Goal: Information Seeking & Learning: Learn about a topic

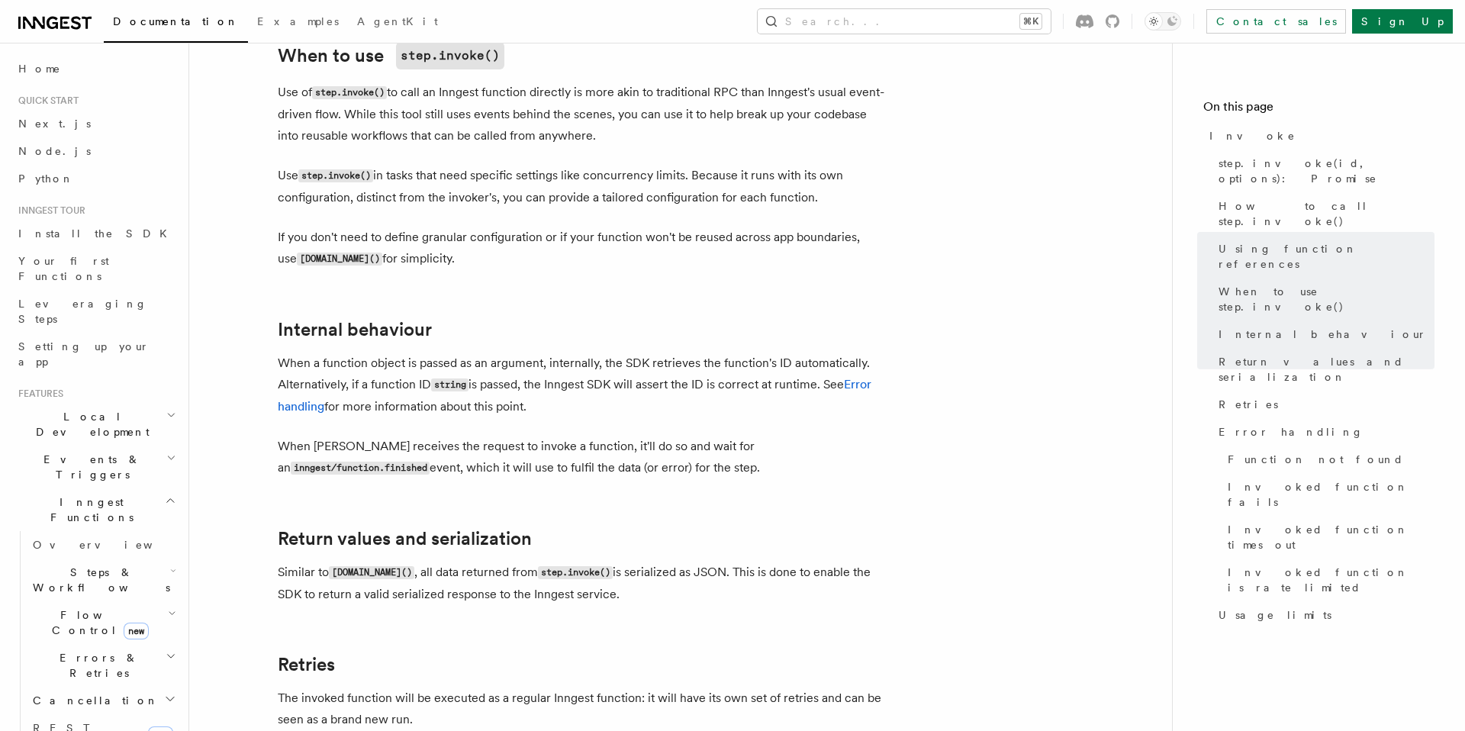
scroll to position [2463, 0]
click at [166, 446] on h2 "Events & Triggers" at bounding box center [95, 467] width 167 height 43
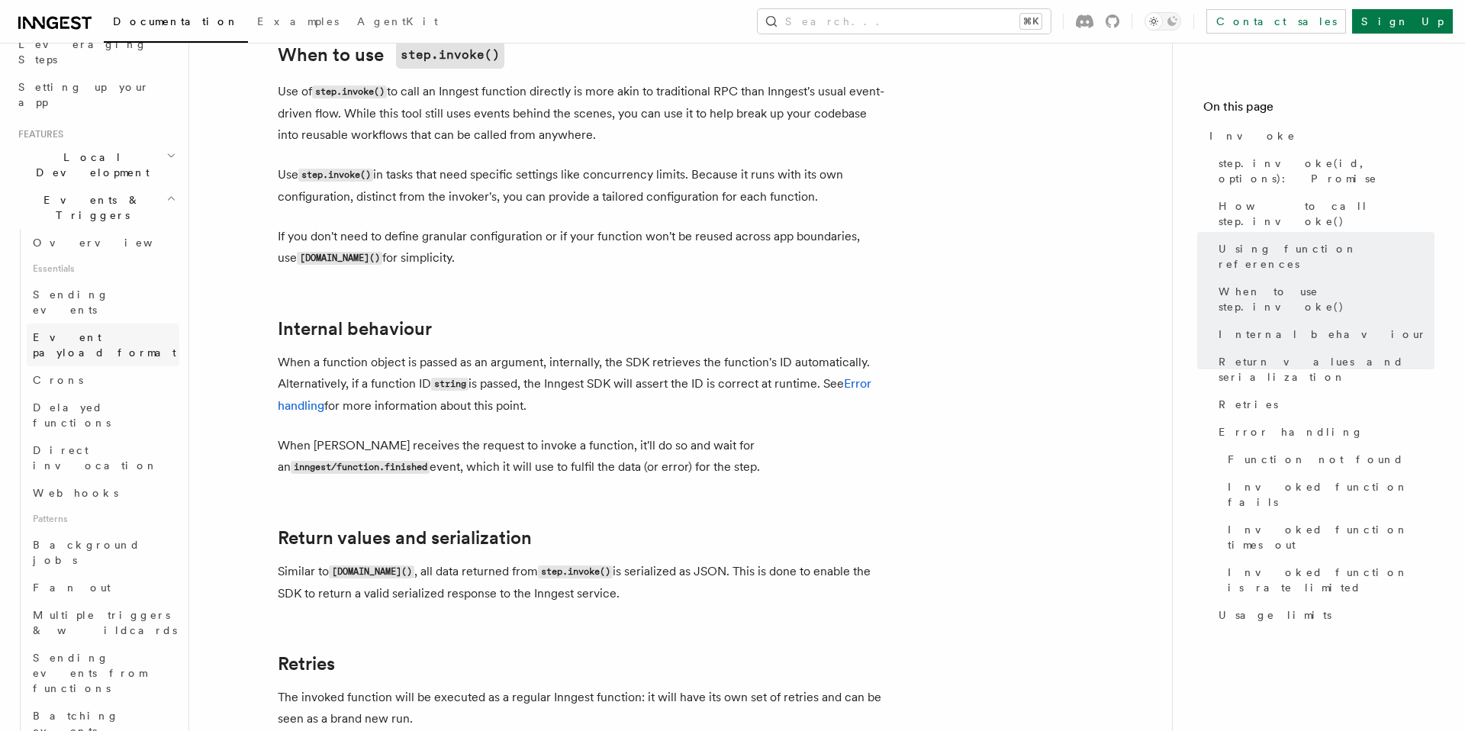
scroll to position [304, 0]
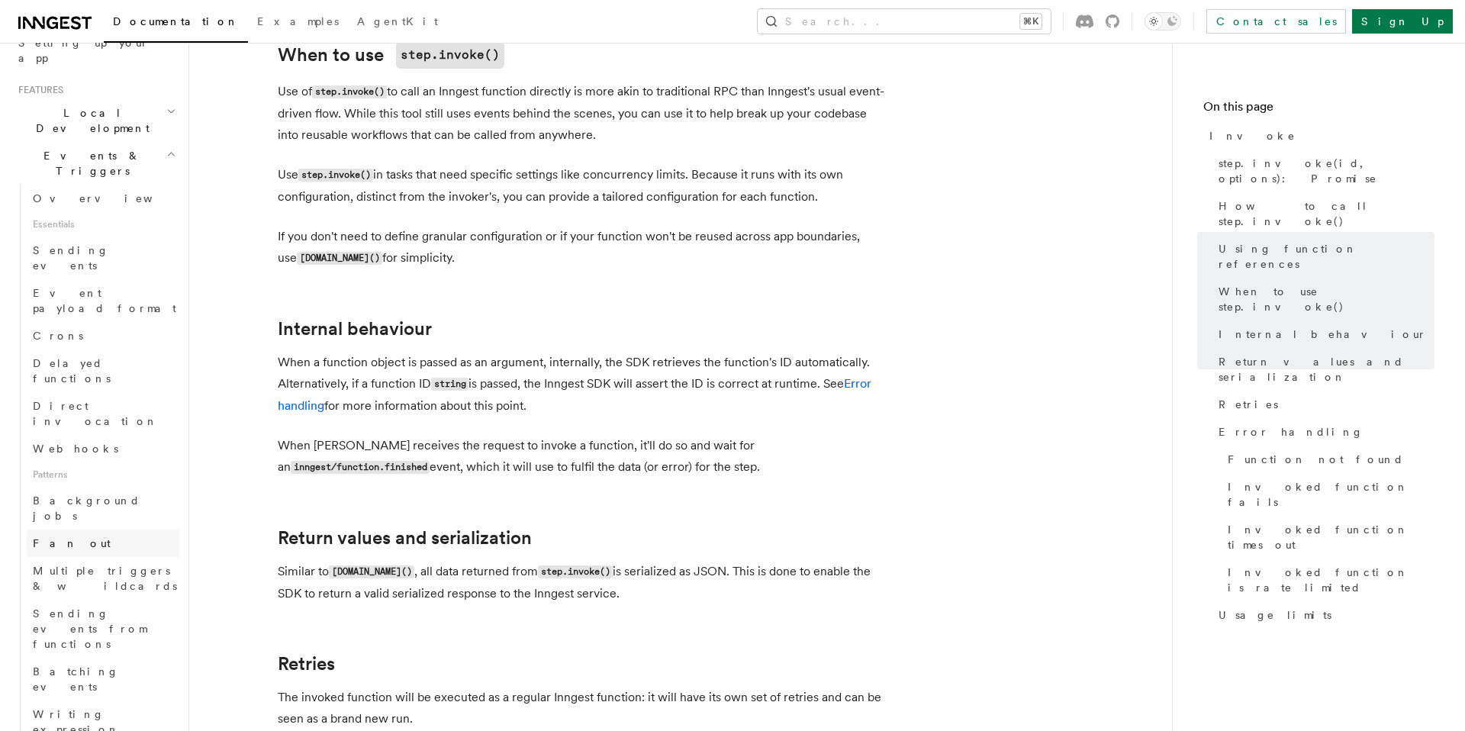
click at [80, 529] on link "Fan out" at bounding box center [103, 542] width 153 height 27
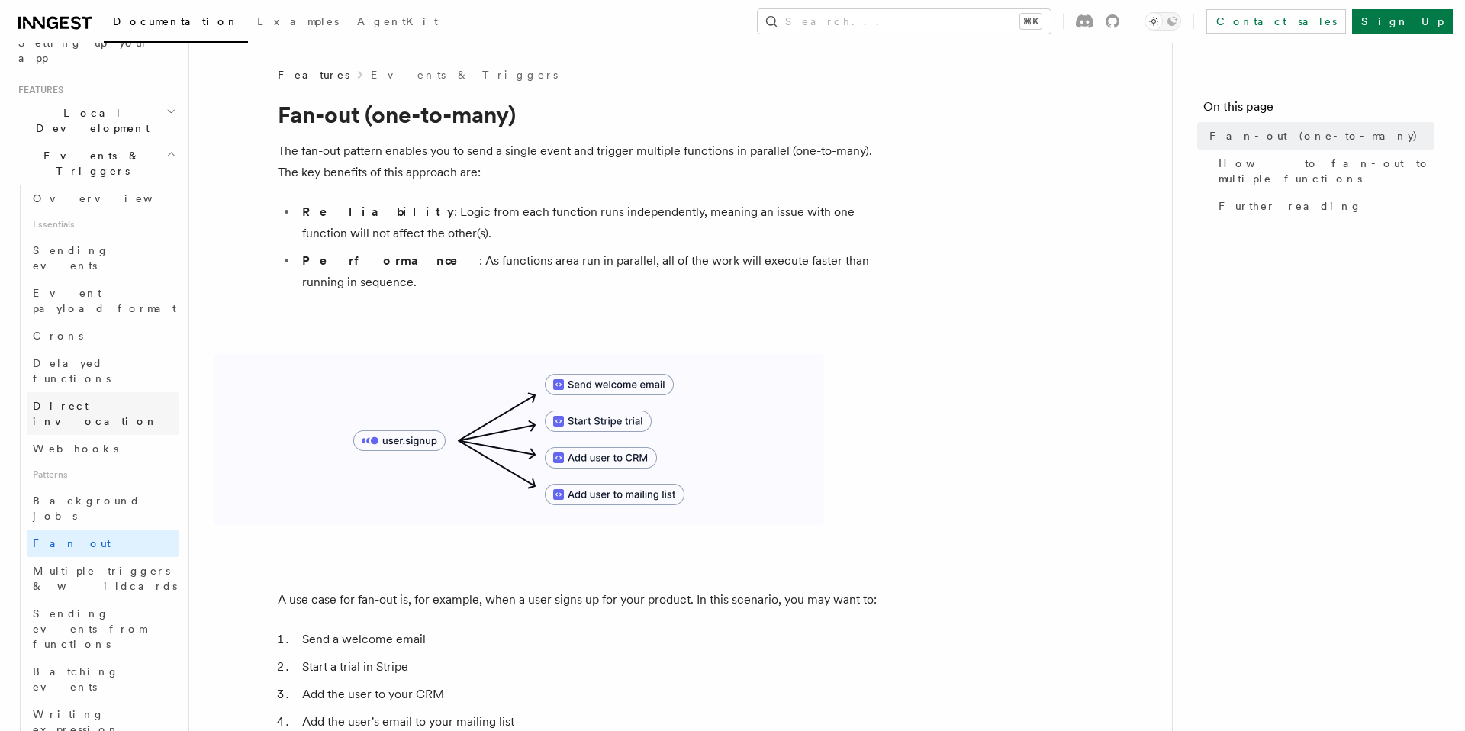
click at [55, 400] on span "Direct invocation" at bounding box center [95, 413] width 125 height 27
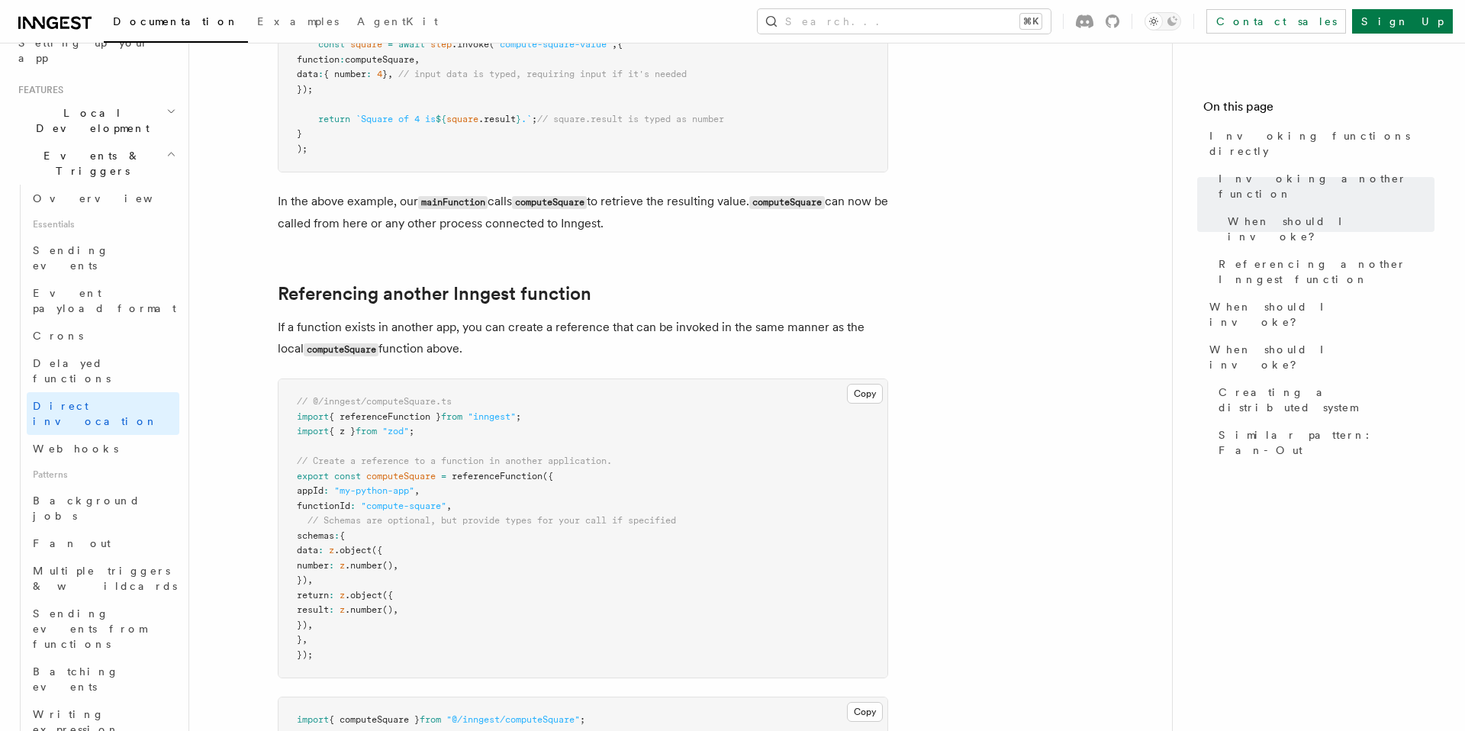
scroll to position [841, 0]
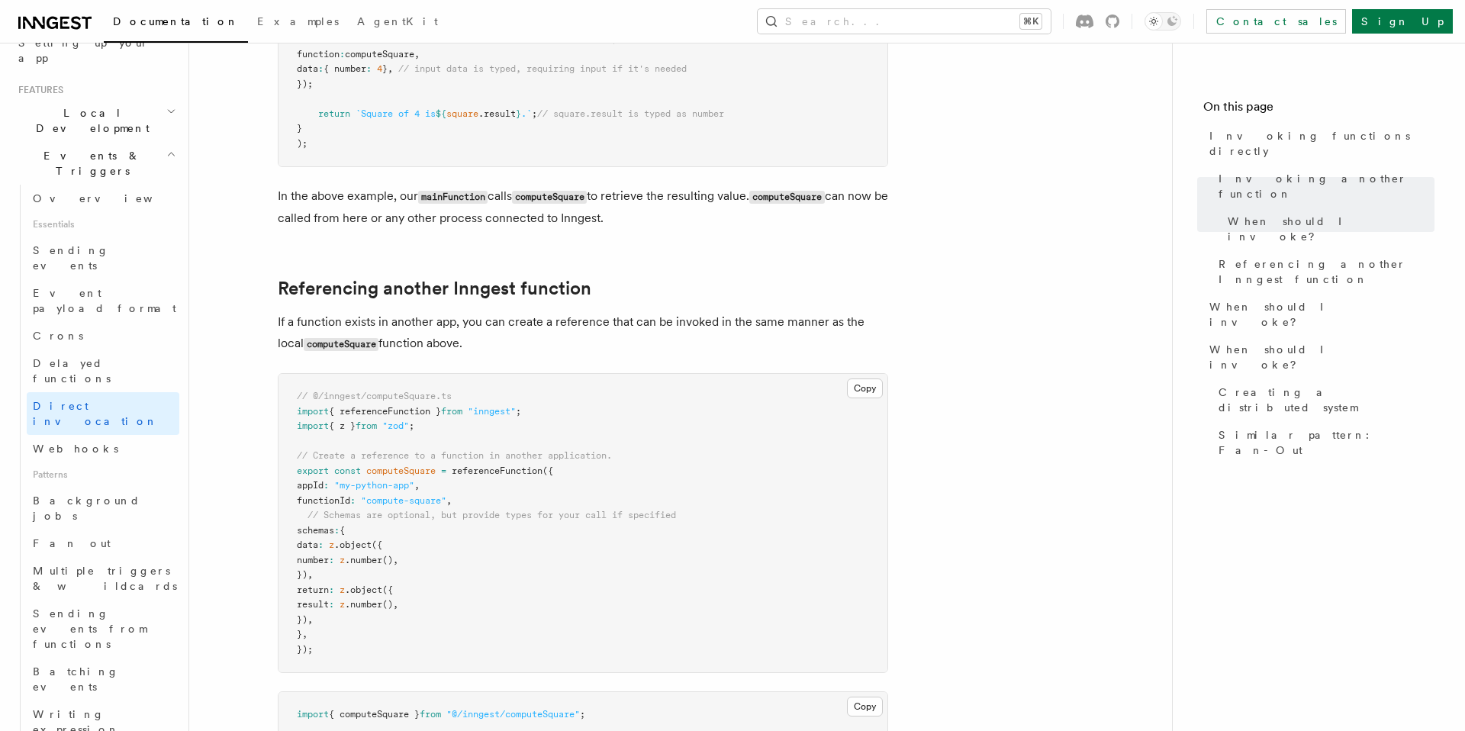
click at [314, 319] on p "If a function exists in another app, you can create a reference that can be inv…" at bounding box center [583, 332] width 610 height 43
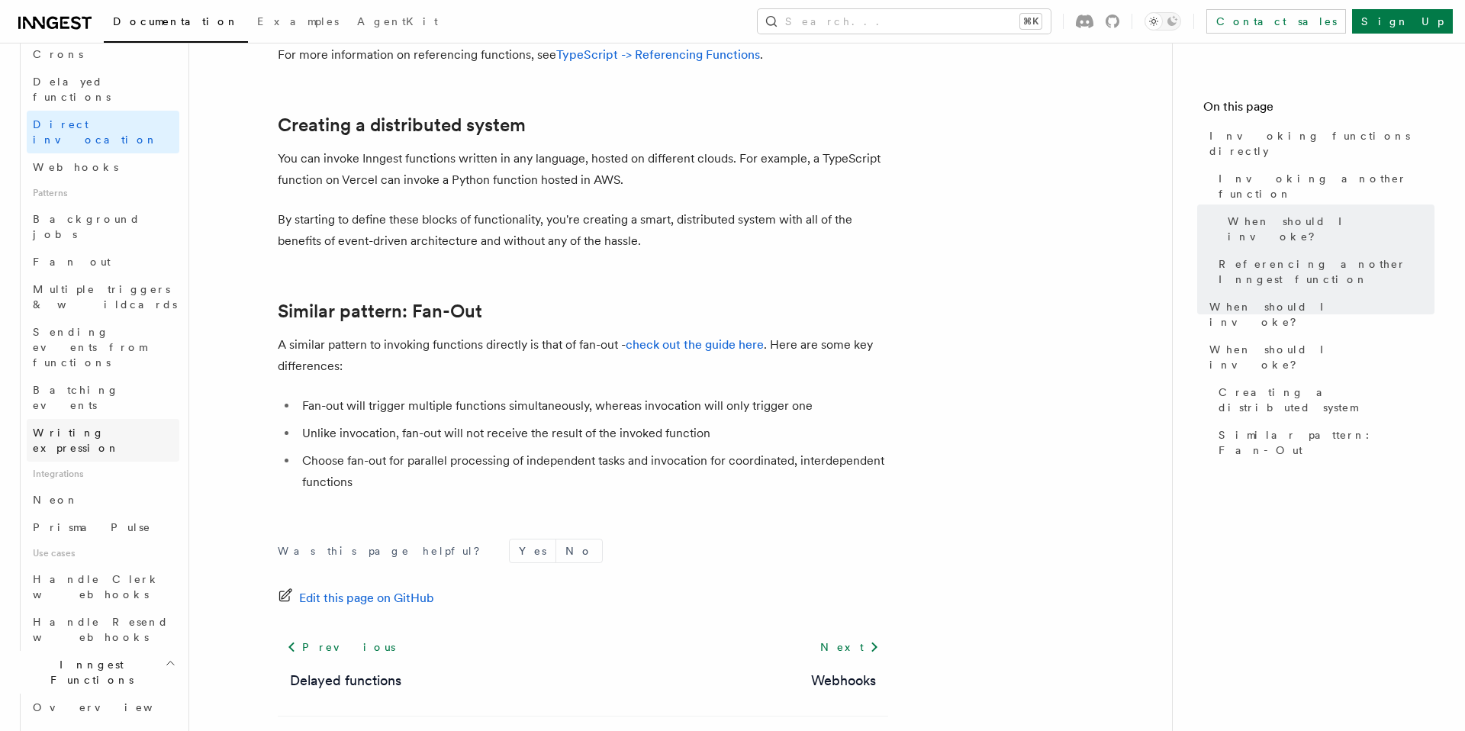
scroll to position [592, 0]
click at [170, 720] on icon "button" at bounding box center [173, 726] width 6 height 12
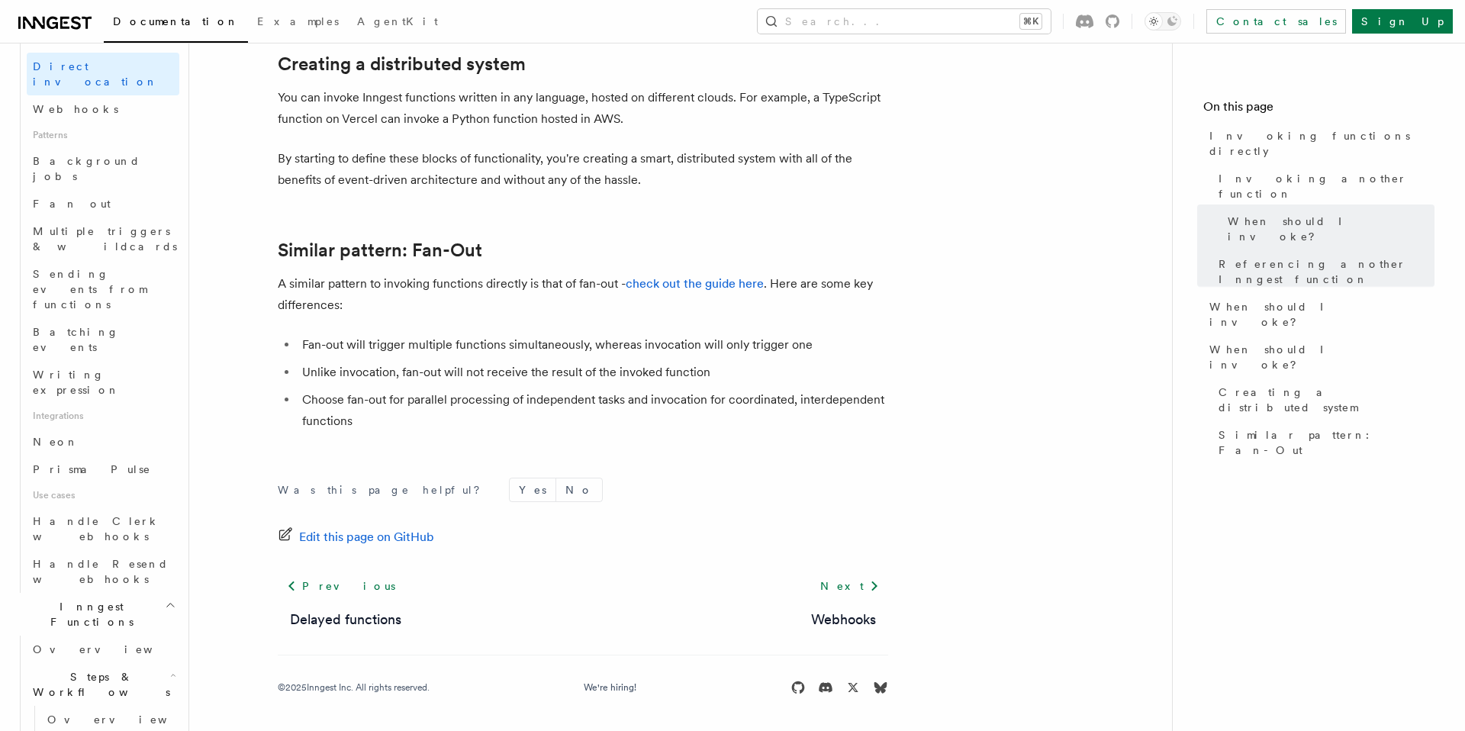
scroll to position [644, 0]
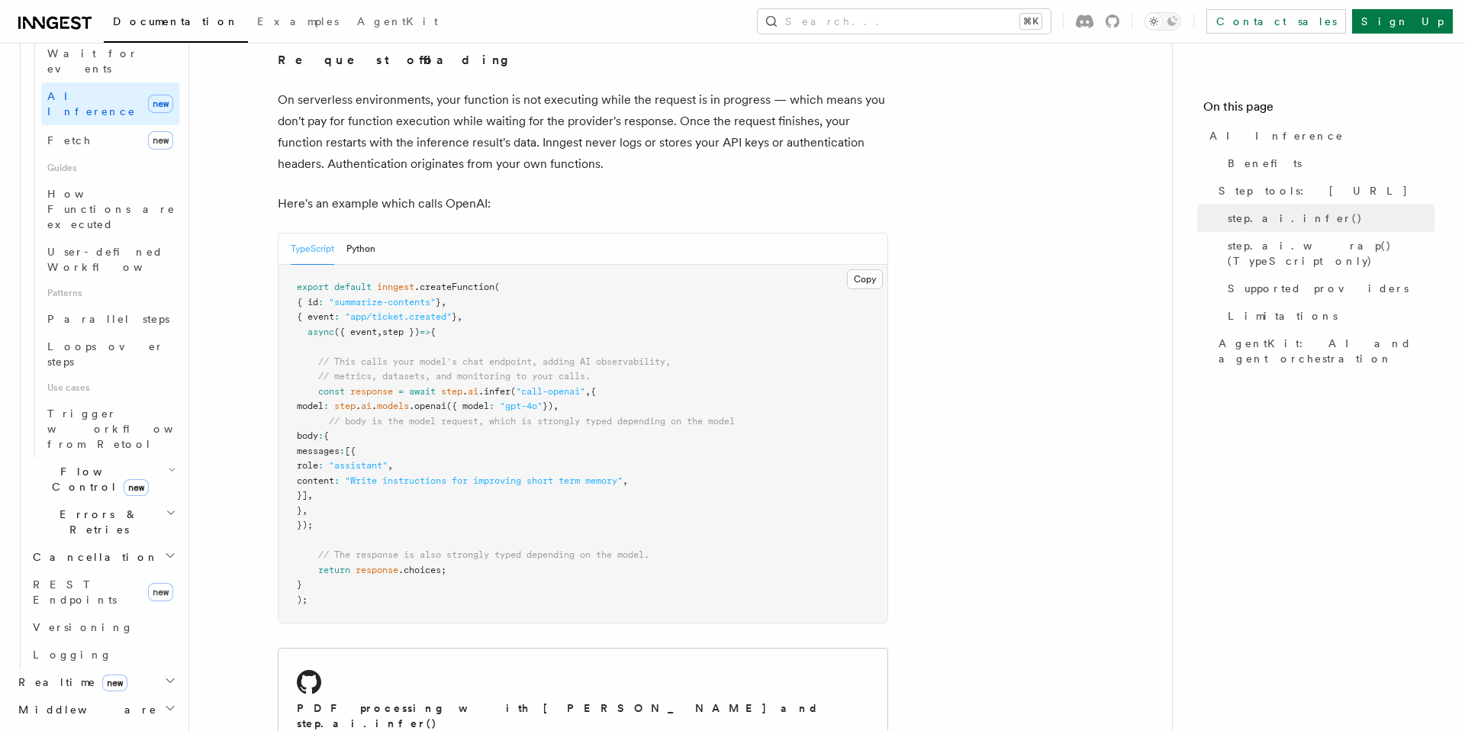
scroll to position [732, 0]
click at [170, 674] on icon "button" at bounding box center [170, 680] width 12 height 12
click at [132, 730] on span "React hooks / Next.js" at bounding box center [100, 744] width 135 height 27
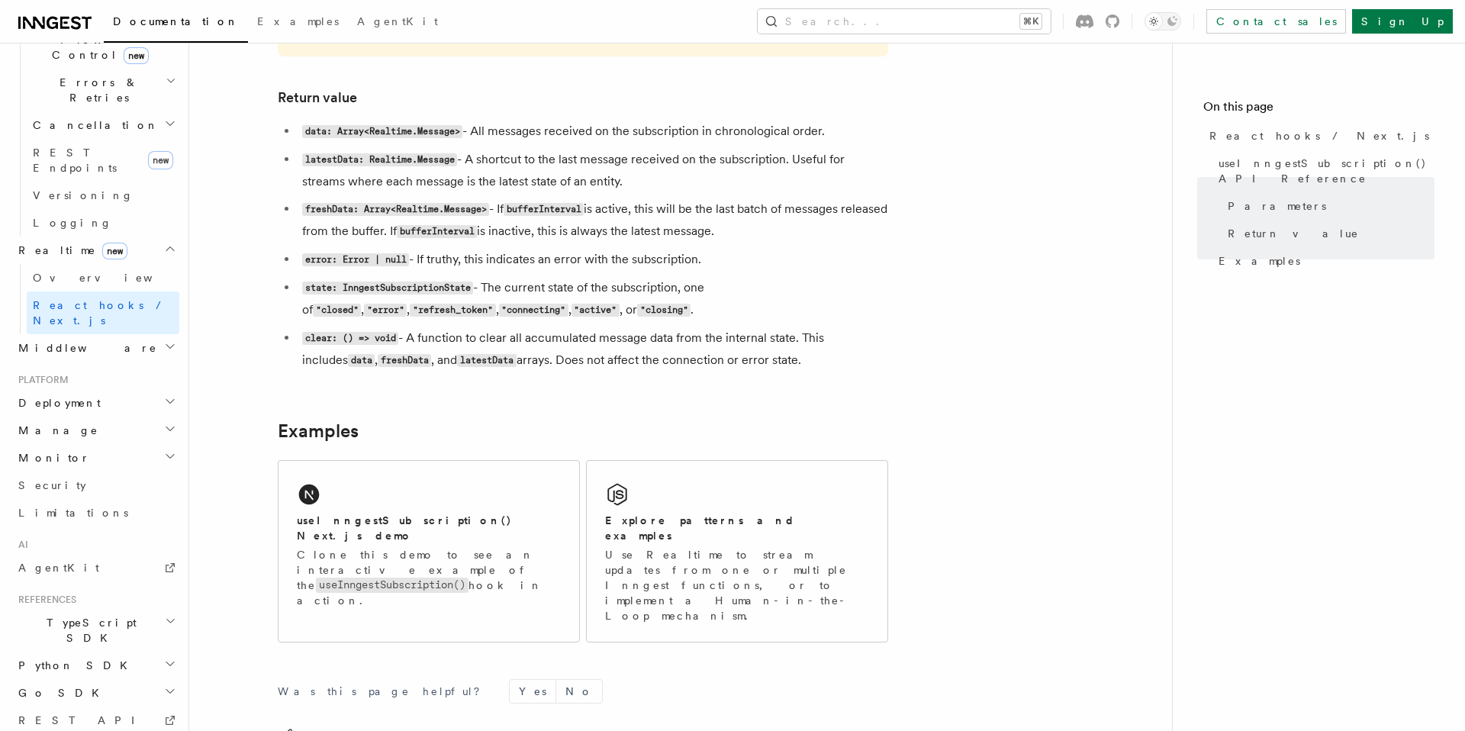
scroll to position [1267, 0]
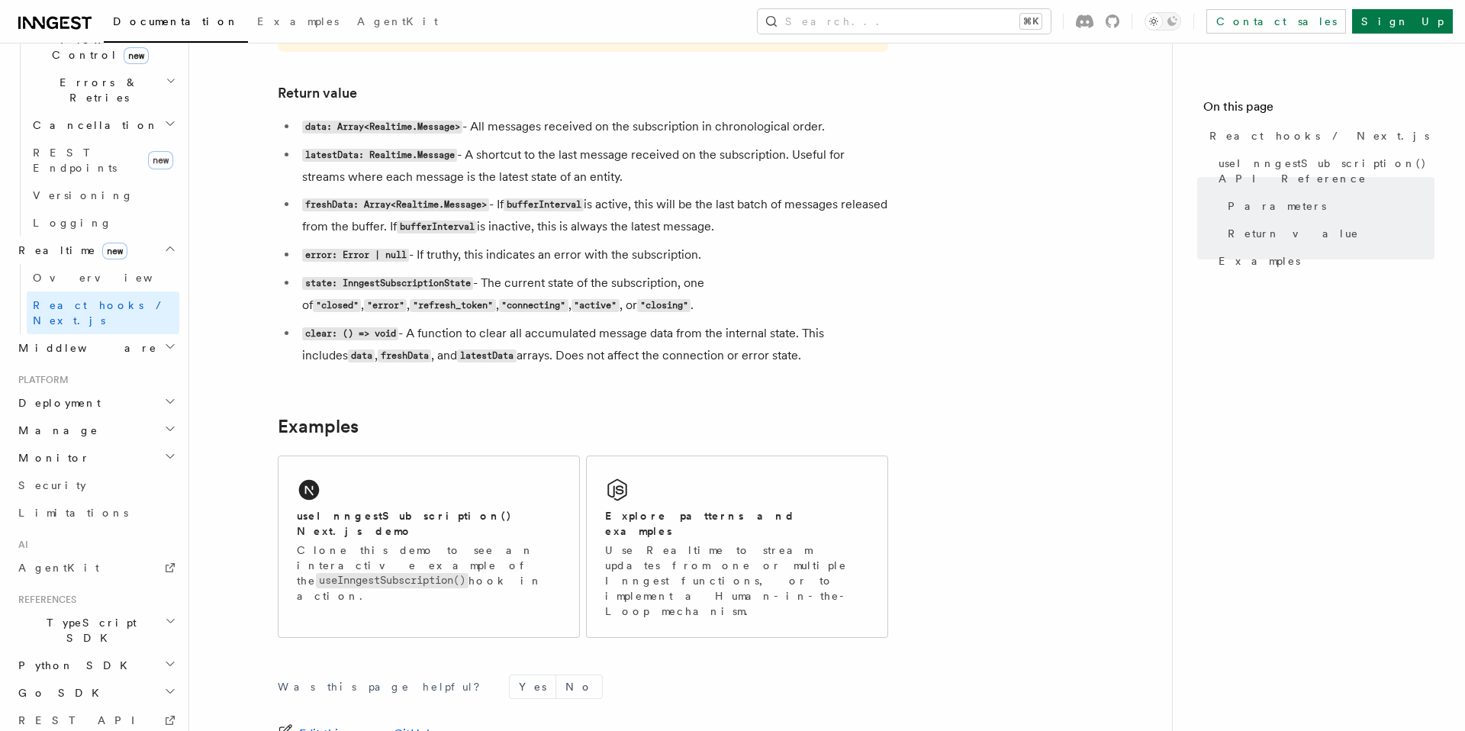
click at [164, 340] on icon "button" at bounding box center [170, 346] width 12 height 12
click at [108, 464] on span "Dependency Injection" at bounding box center [79, 477] width 92 height 27
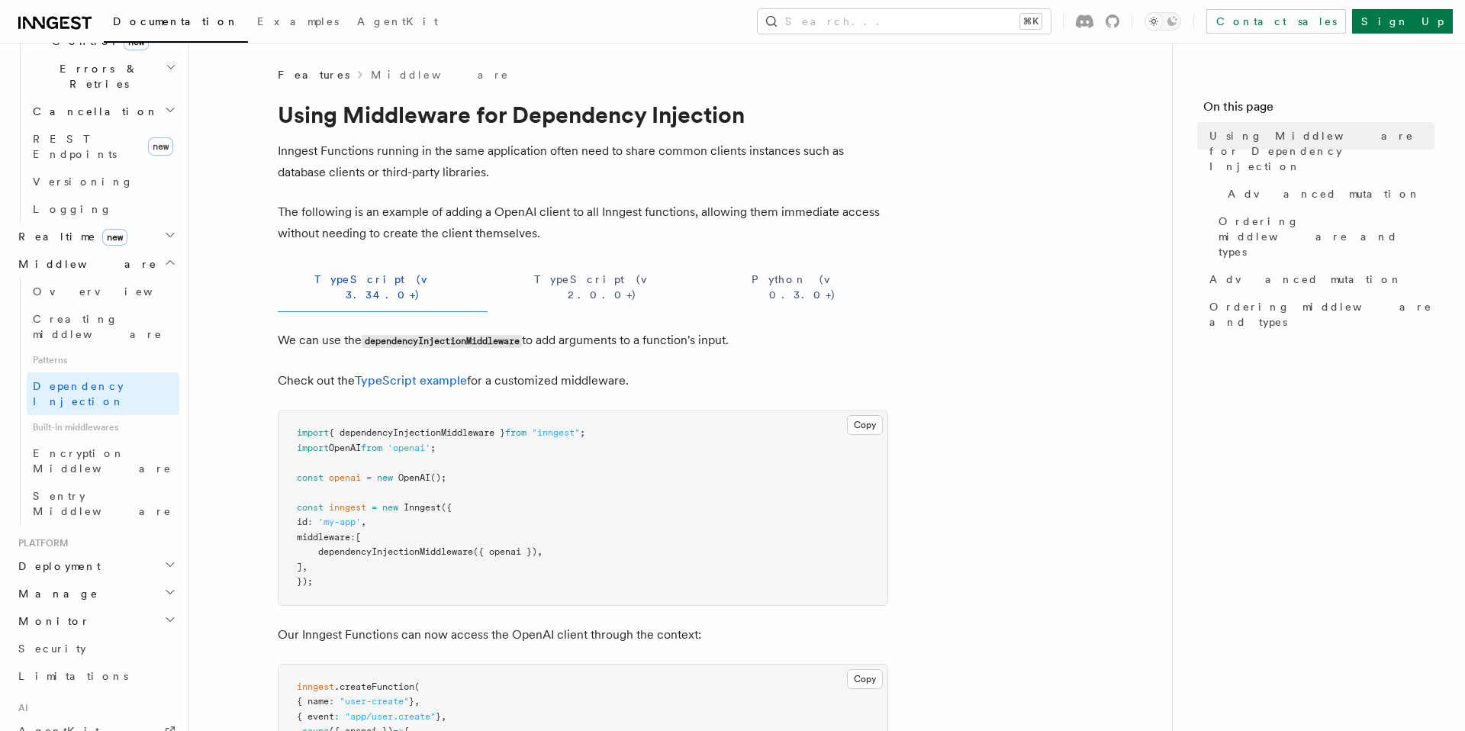
scroll to position [604, 0]
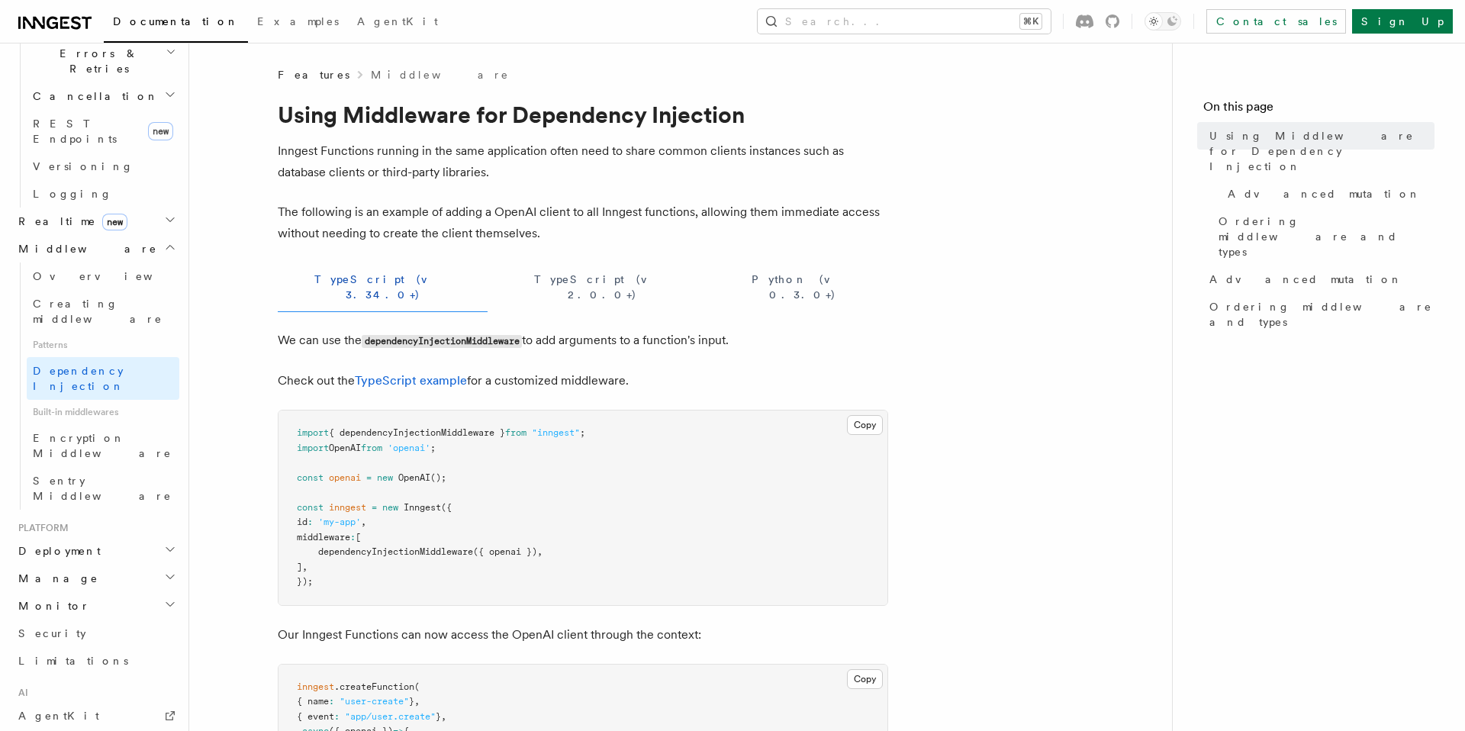
click at [104, 537] on h2 "Deployment" at bounding box center [95, 550] width 167 height 27
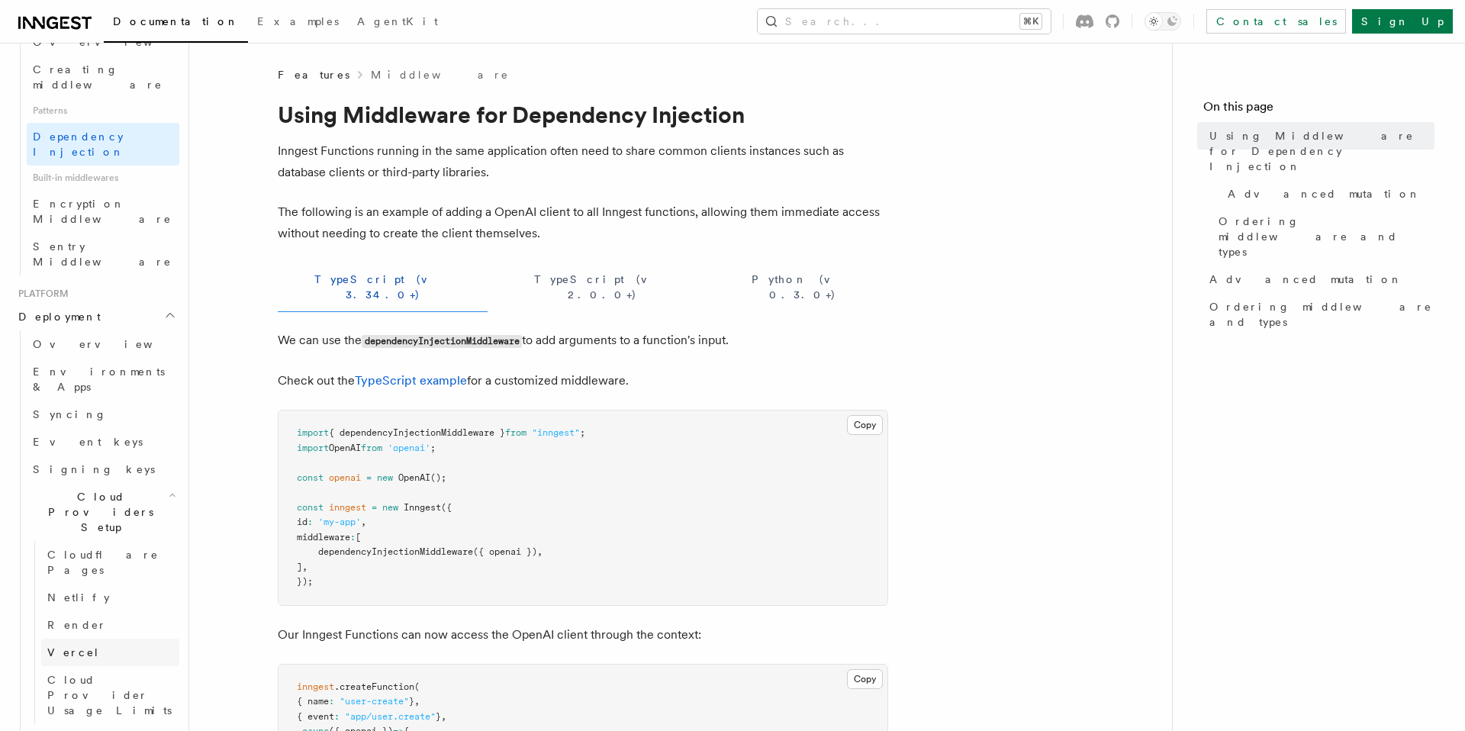
scroll to position [845, 0]
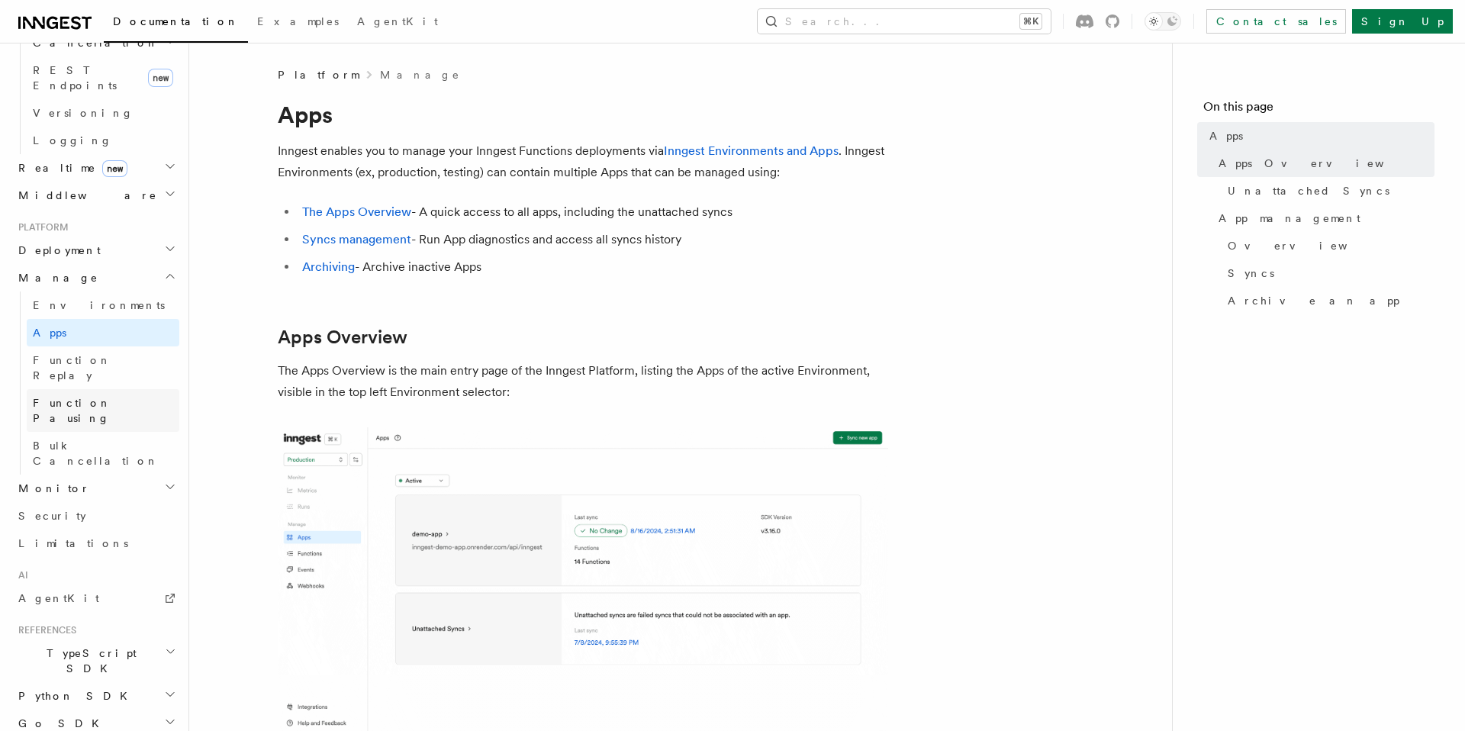
click at [81, 397] on span "Function Pausing" at bounding box center [72, 410] width 79 height 27
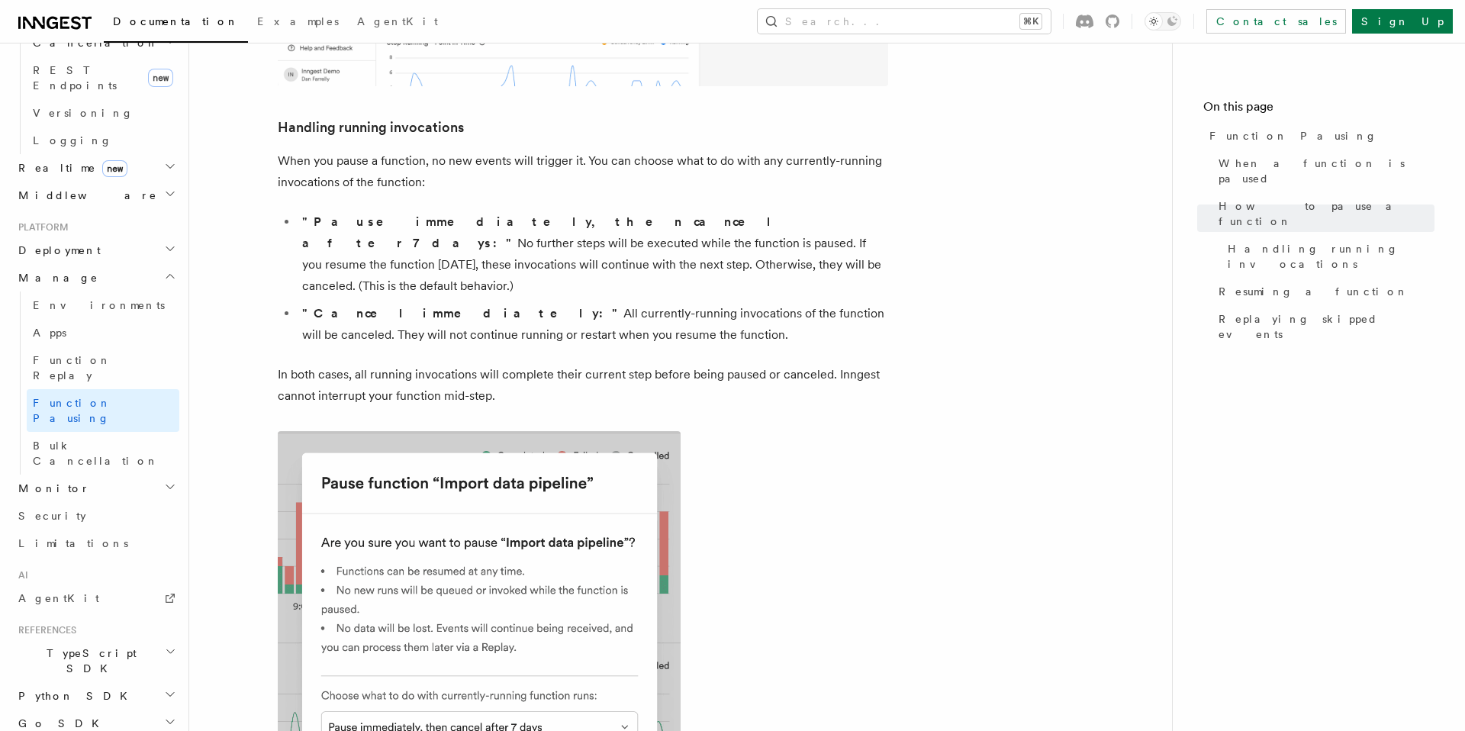
scroll to position [1077, 0]
click at [63, 354] on span "Function Replay" at bounding box center [72, 367] width 79 height 27
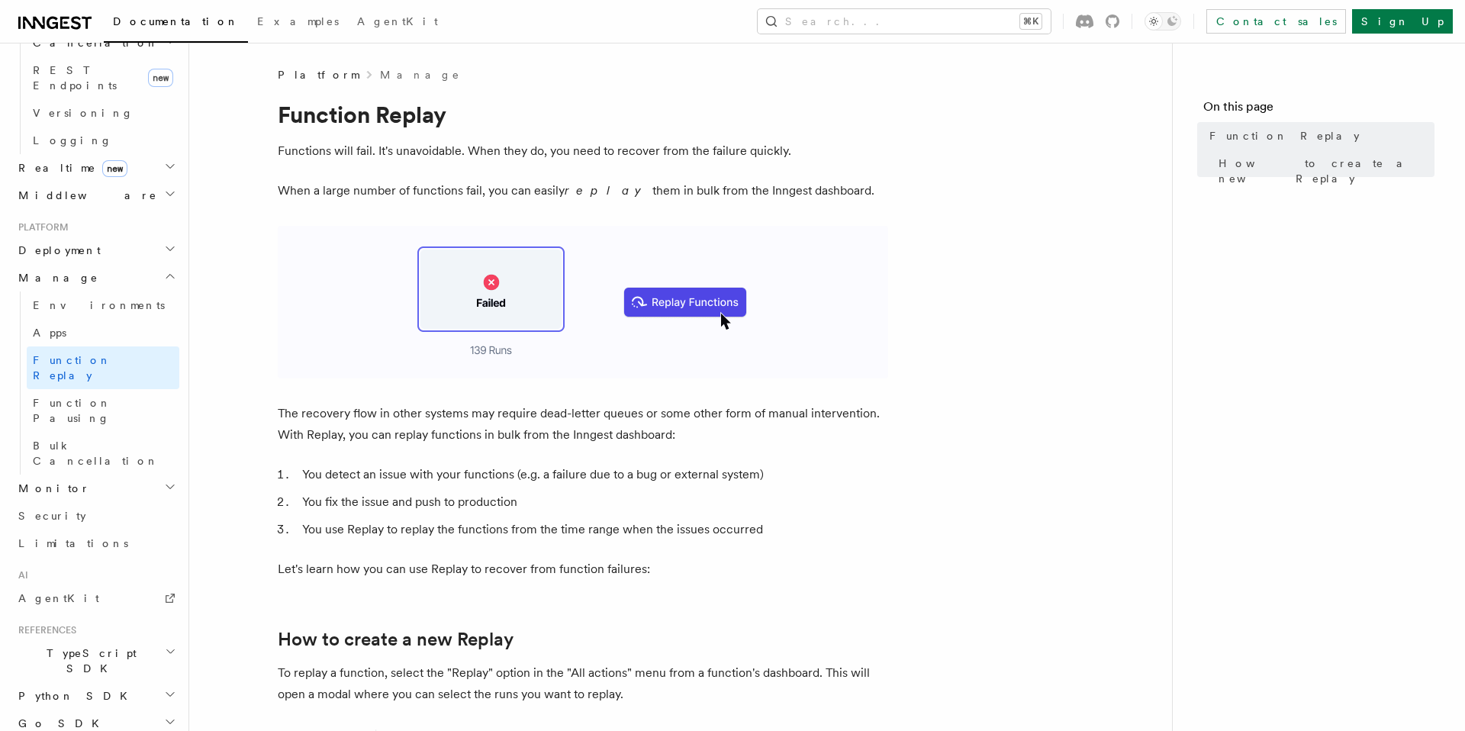
click at [50, 481] on span "Monitor" at bounding box center [51, 488] width 78 height 15
click at [114, 639] on h2 "TypeScript SDK" at bounding box center [95, 660] width 167 height 43
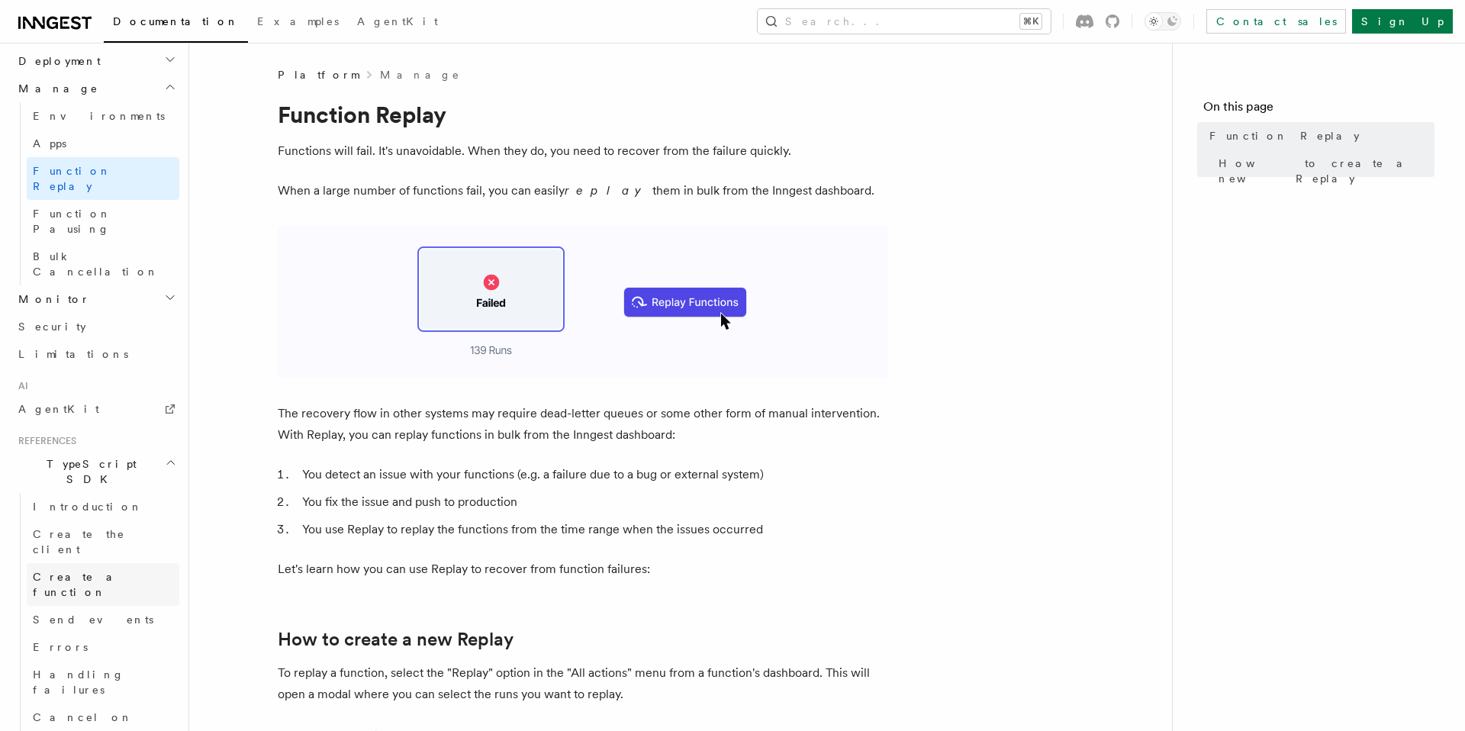
scroll to position [855, 0]
click at [95, 597] on link "Send events" at bounding box center [103, 610] width 153 height 27
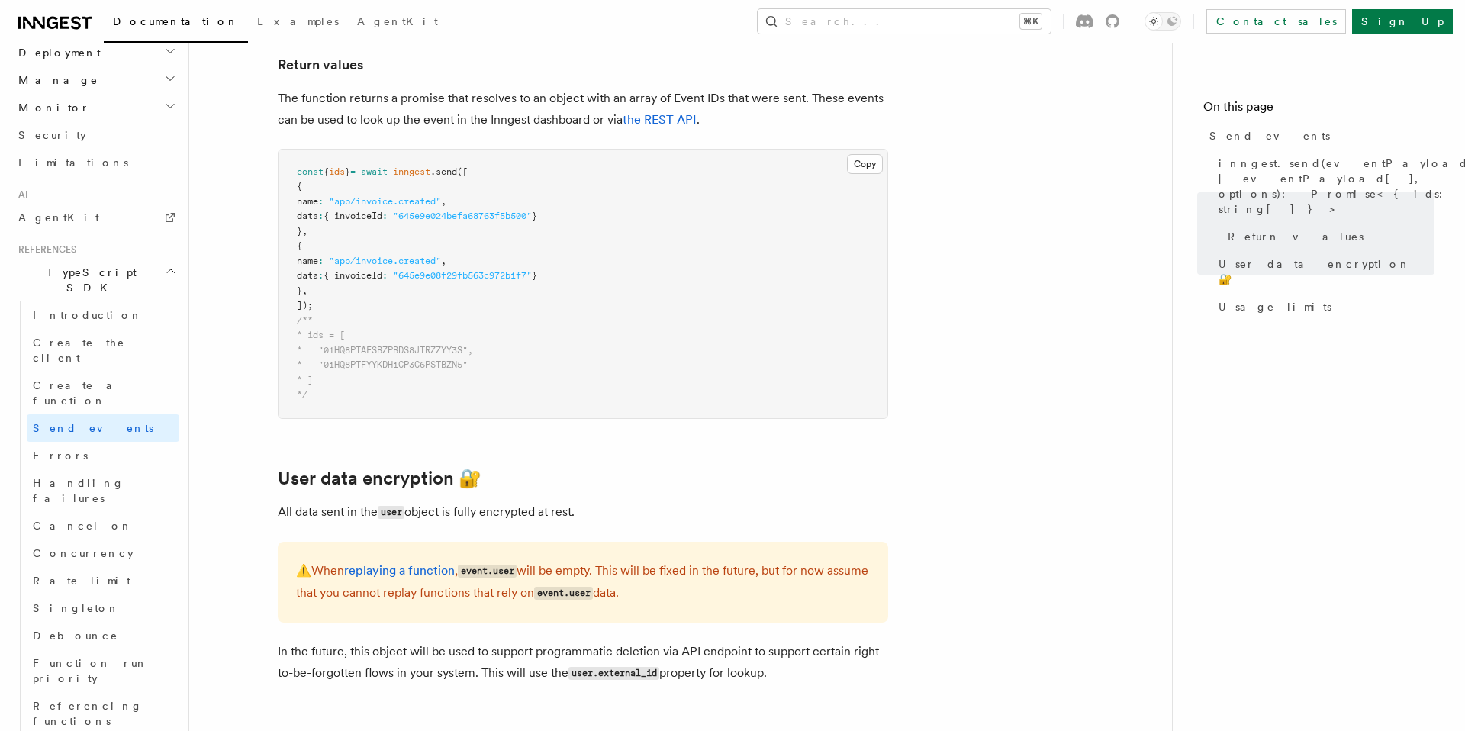
scroll to position [1790, 0]
click at [76, 602] on span "Singleton" at bounding box center [76, 608] width 87 height 12
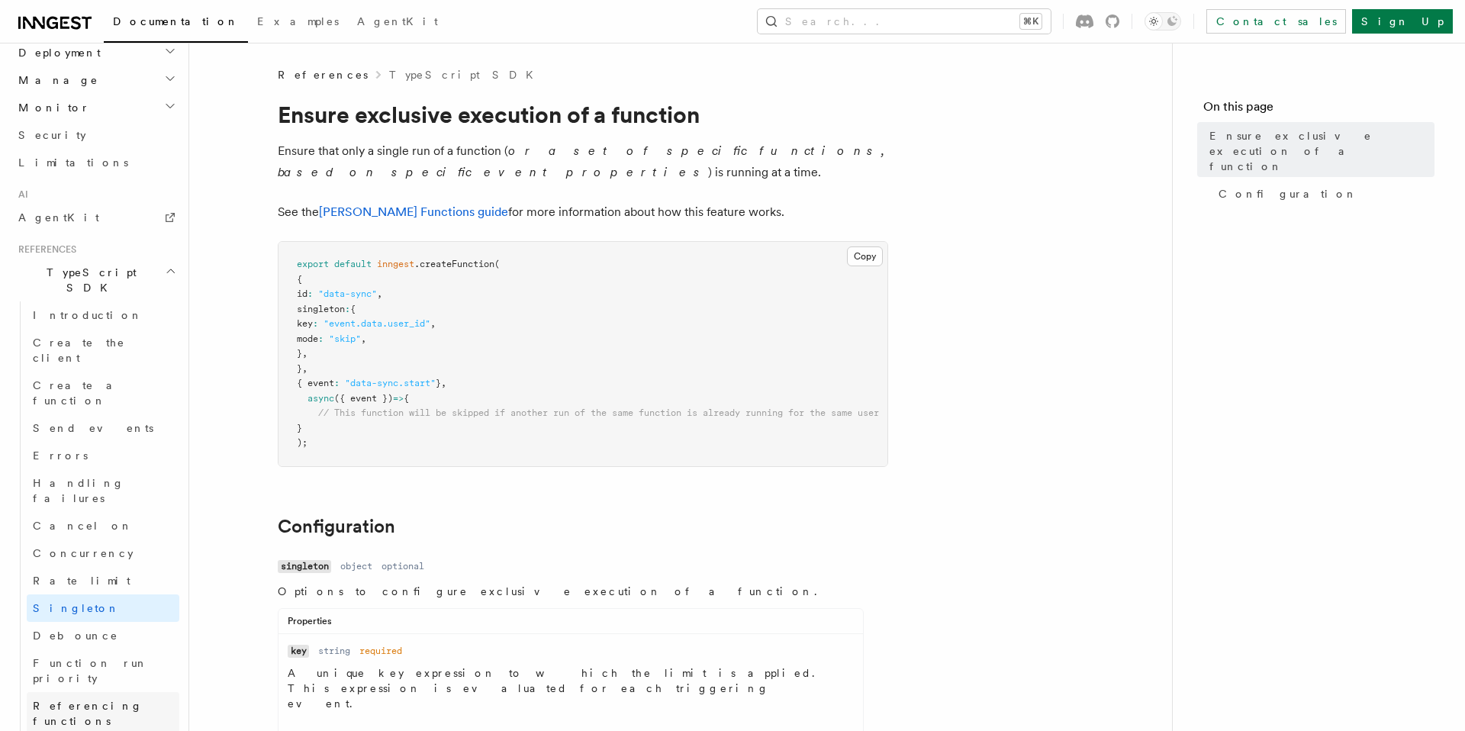
click at [134, 700] on span "Referencing functions" at bounding box center [88, 713] width 110 height 27
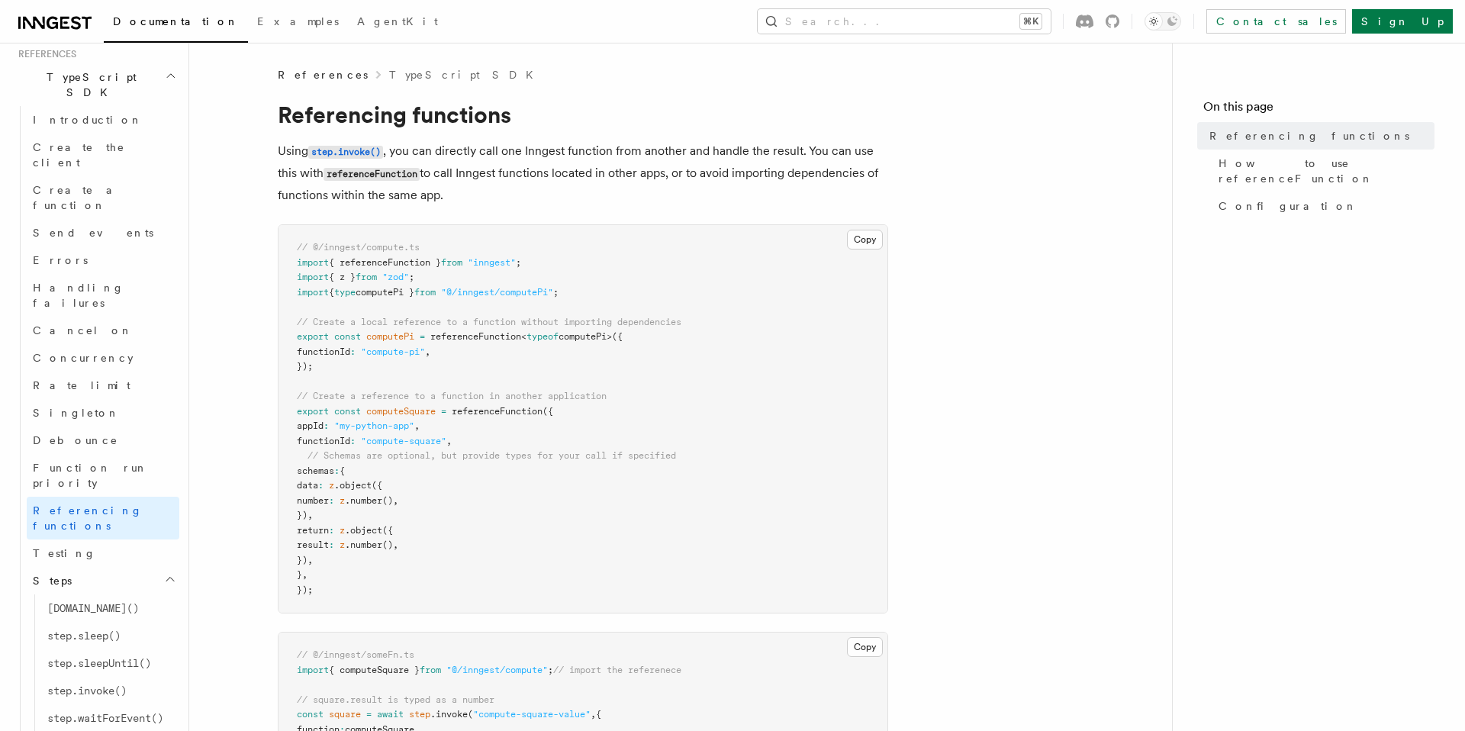
scroll to position [1076, 0]
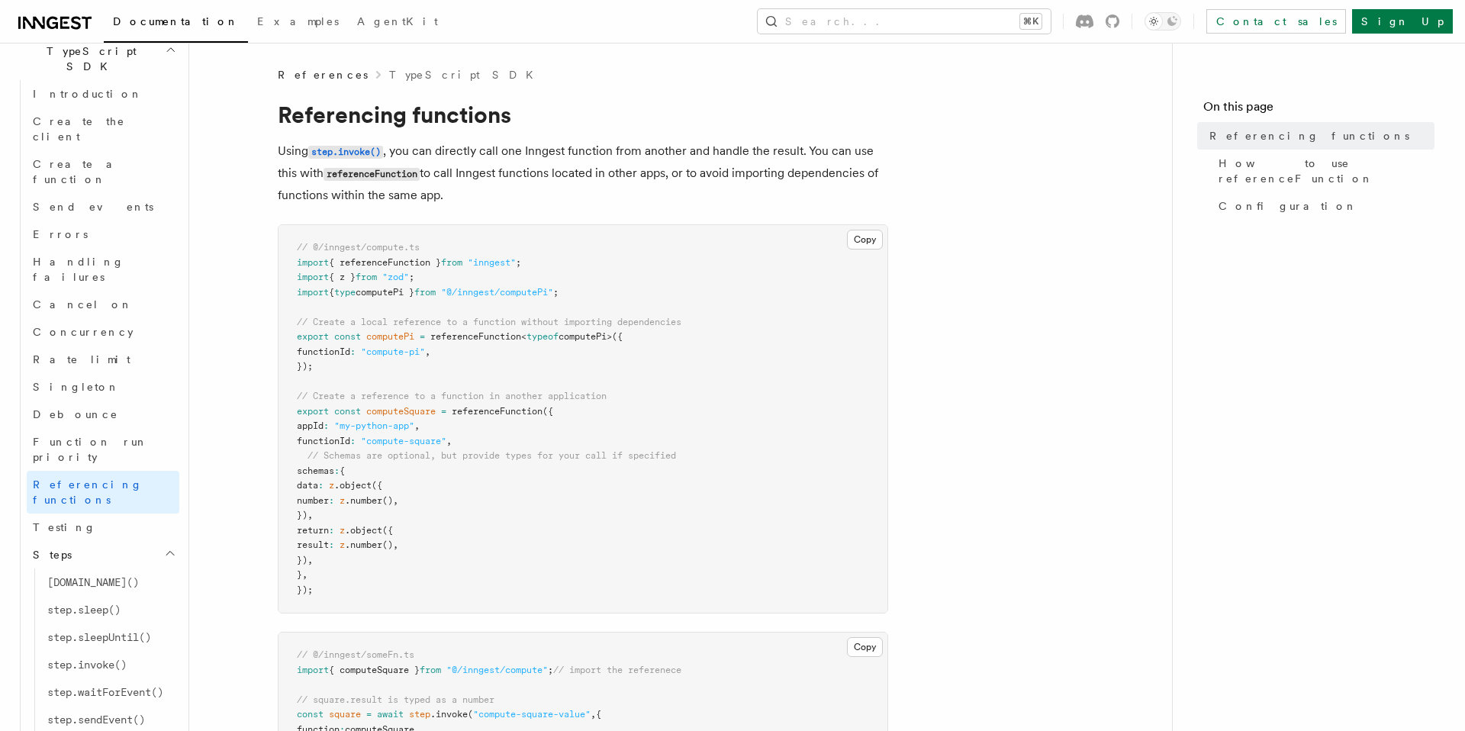
click at [169, 730] on icon "button" at bounding box center [170, 745] width 12 height 12
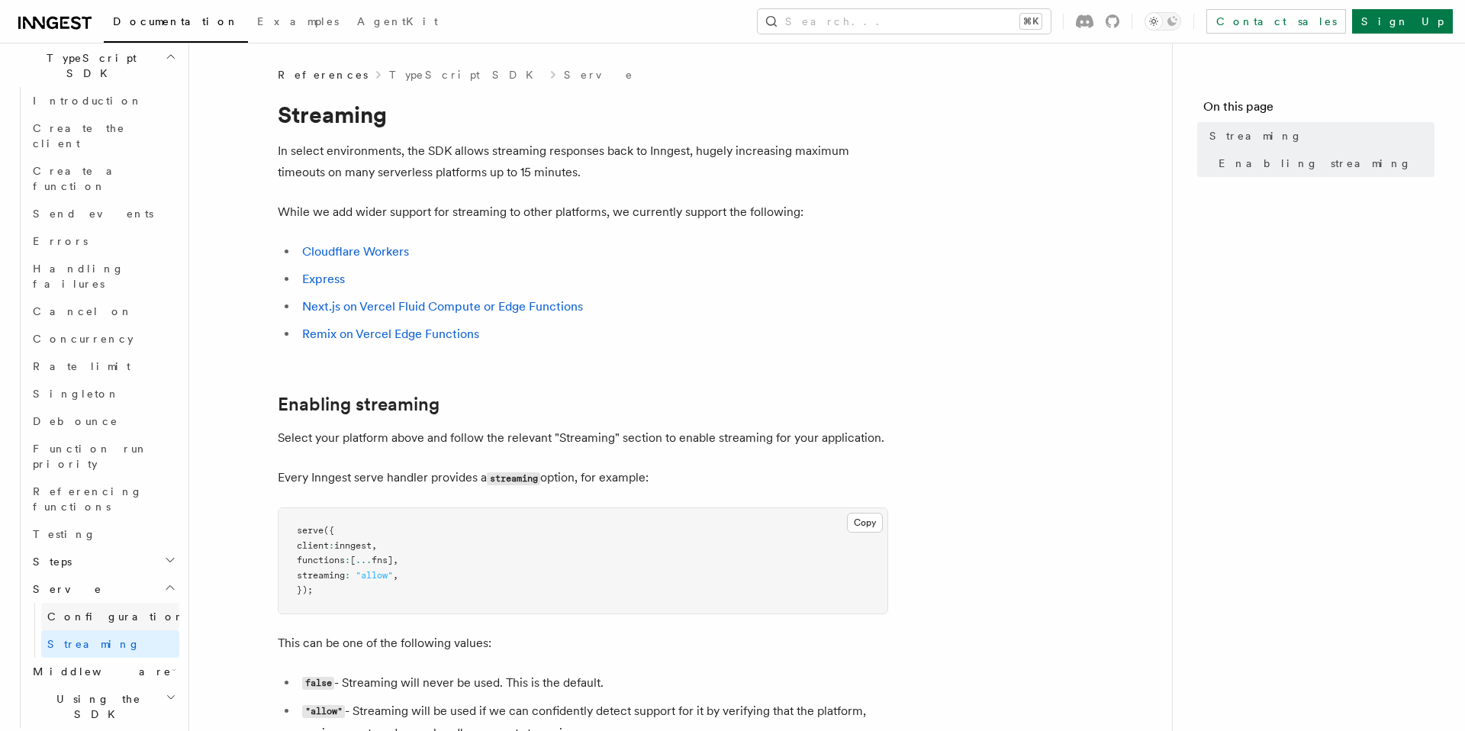
click at [115, 603] on link "Configuration" at bounding box center [110, 616] width 138 height 27
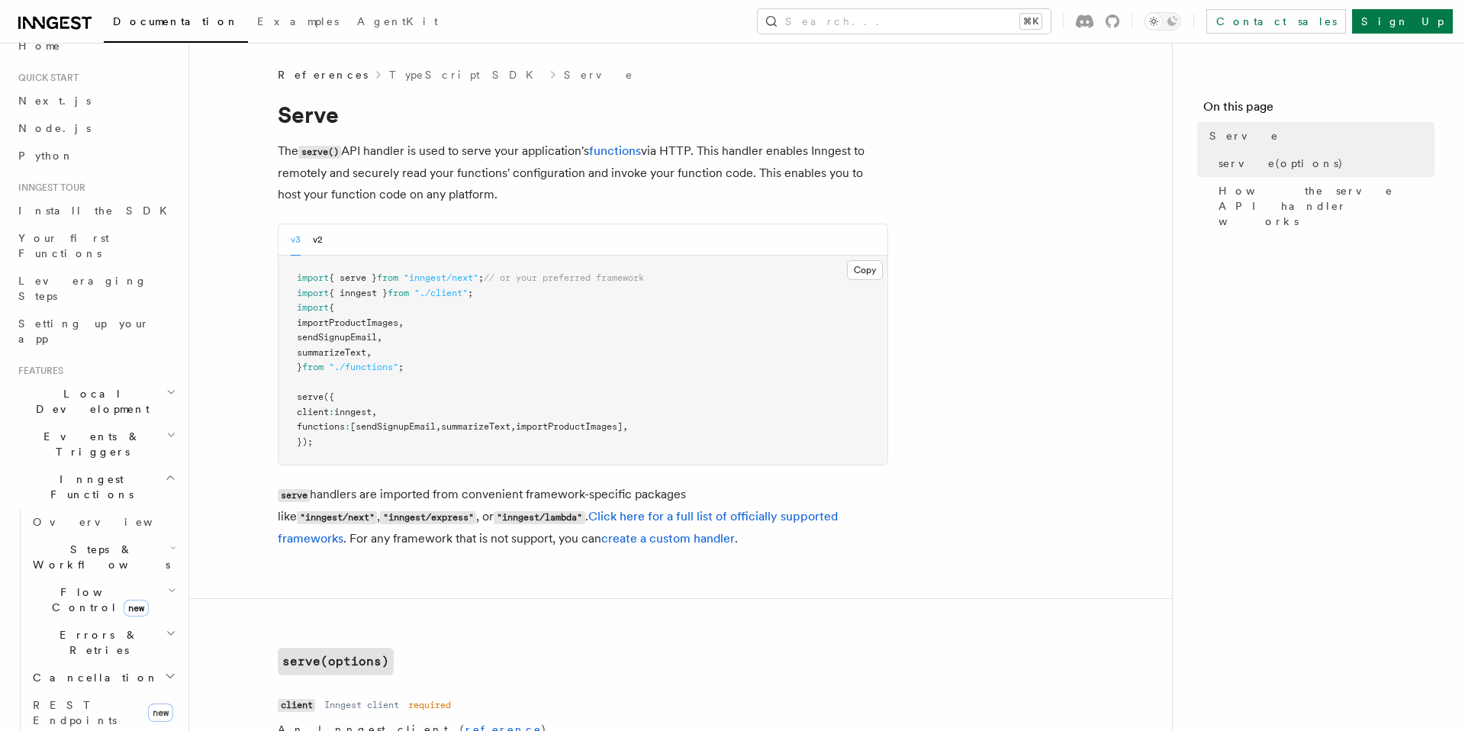
scroll to position [18, 0]
click at [97, 547] on span "Steps & Workflows" at bounding box center [98, 562] width 143 height 31
click at [110, 391] on span "Local Development" at bounding box center [89, 406] width 154 height 31
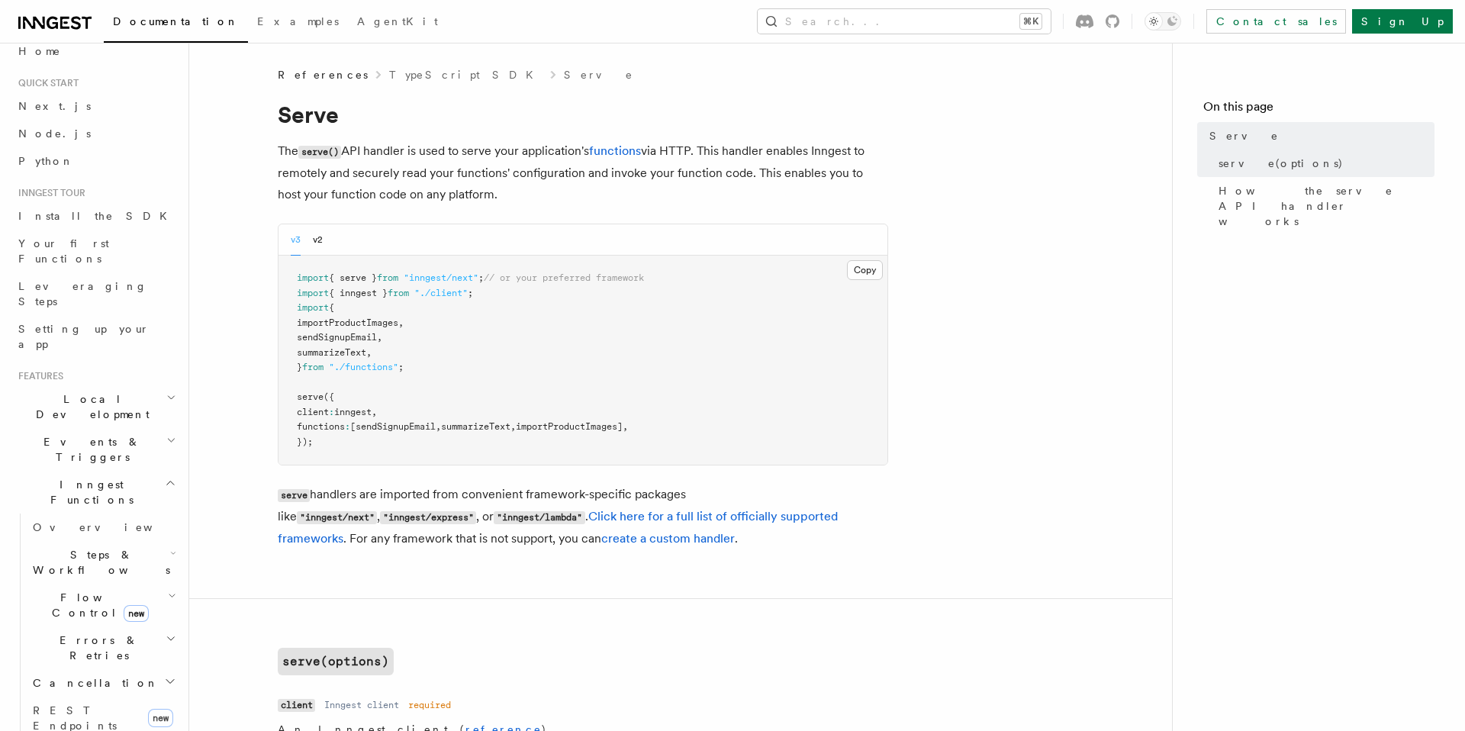
click at [101, 434] on span "Events & Triggers" at bounding box center [89, 449] width 154 height 31
click at [83, 573] on span "Event payload format" at bounding box center [104, 586] width 143 height 27
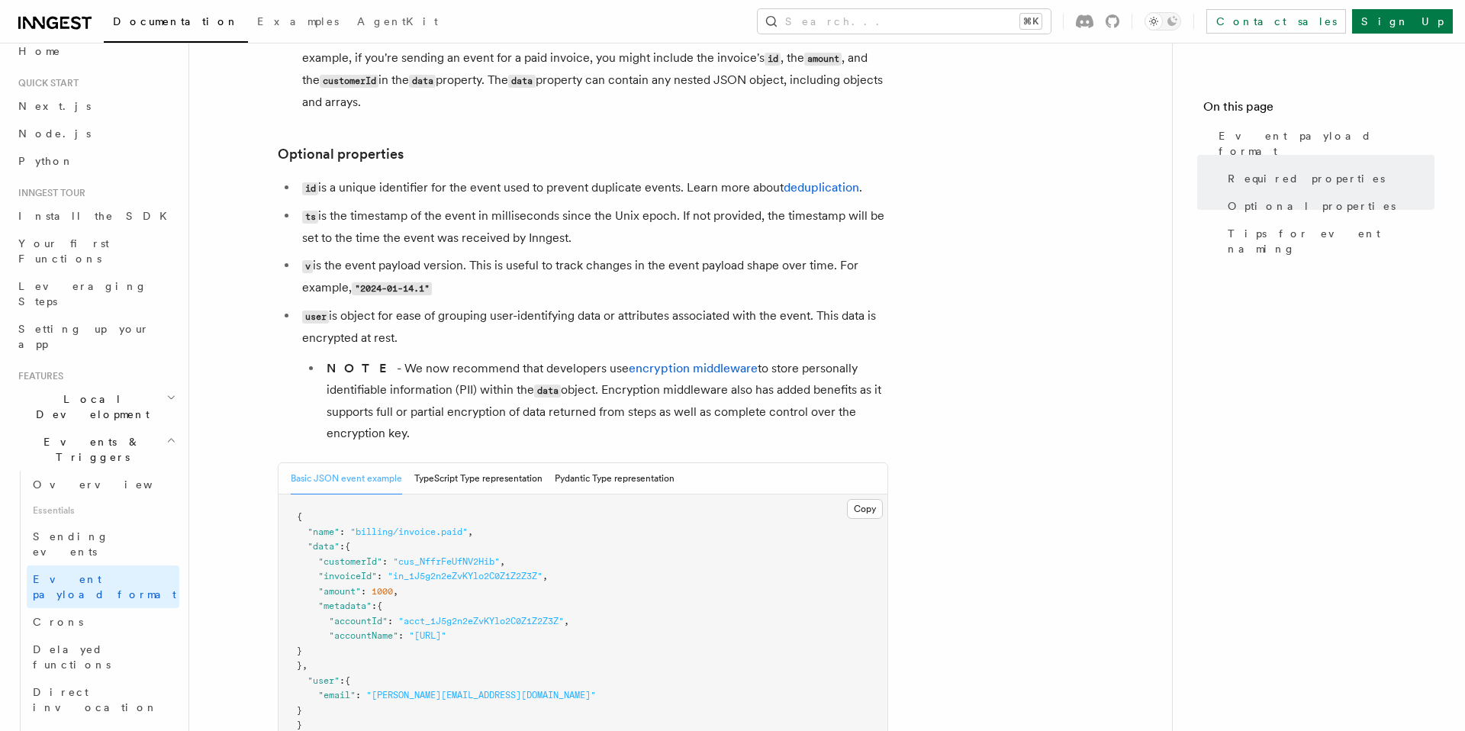
scroll to position [275, 0]
